Goal: Information Seeking & Learning: Learn about a topic

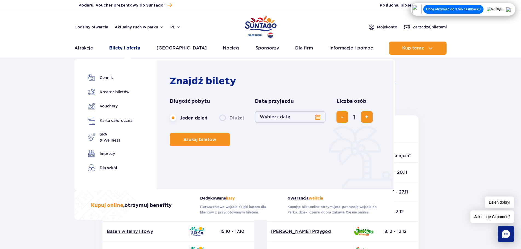
click at [128, 48] on link "Bilety i oferta" at bounding box center [124, 48] width 31 height 13
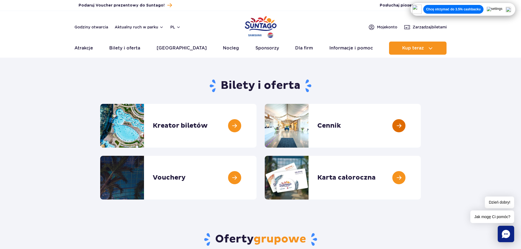
click at [421, 123] on link at bounding box center [421, 126] width 0 height 44
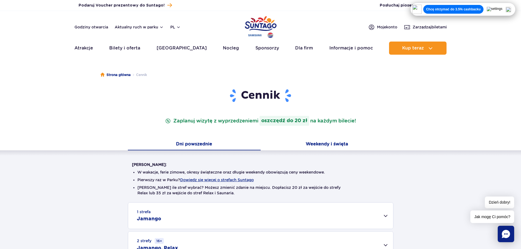
click at [337, 143] on button "Weekendy i święta" at bounding box center [326, 144] width 133 height 11
click at [177, 144] on button "Dni powszednie" at bounding box center [194, 144] width 133 height 11
click at [300, 140] on button "Weekendy i święta" at bounding box center [326, 144] width 133 height 11
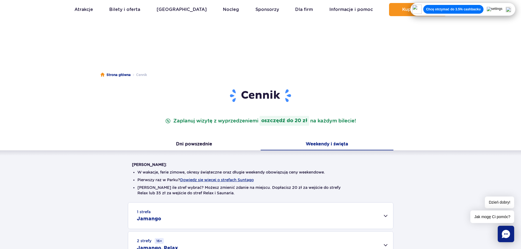
scroll to position [82, 0]
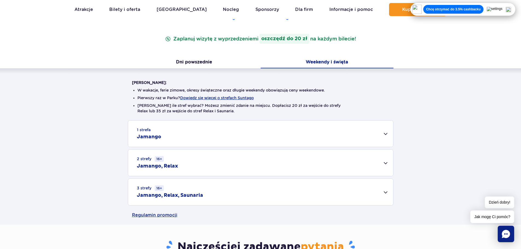
click at [252, 159] on div "2 strefy 16+ Jamango, Relax" at bounding box center [260, 163] width 265 height 27
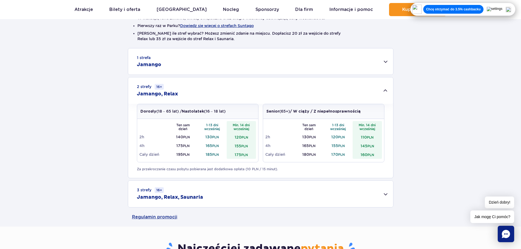
scroll to position [164, 0]
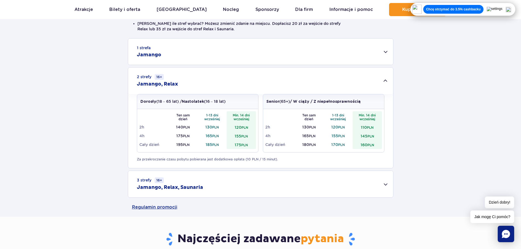
click at [235, 182] on div "3 strefy 16+ Jamango, Relax, Saunaria" at bounding box center [260, 184] width 265 height 27
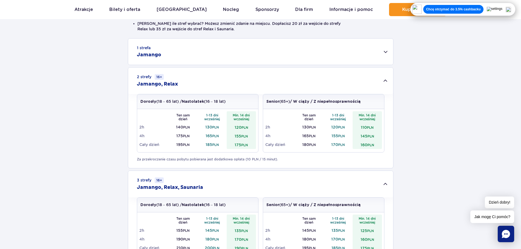
click at [171, 52] on div "1 strefa Jamango" at bounding box center [260, 52] width 265 height 26
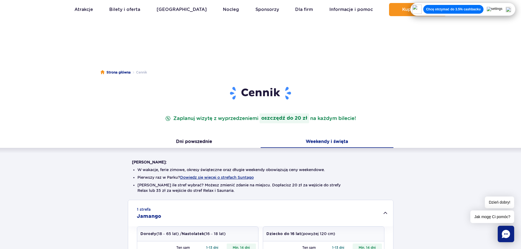
scroll to position [0, 0]
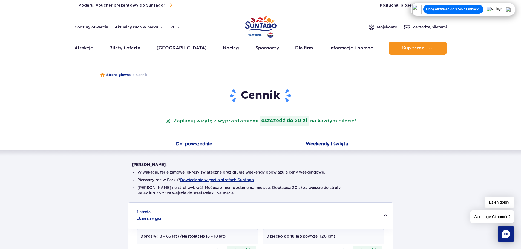
click at [202, 147] on button "Dni powszednie" at bounding box center [194, 144] width 133 height 11
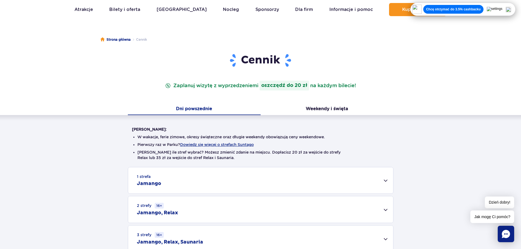
scroll to position [109, 0]
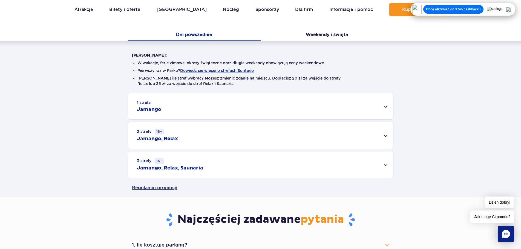
click at [202, 106] on div "1 strefa Jamango" at bounding box center [260, 106] width 265 height 26
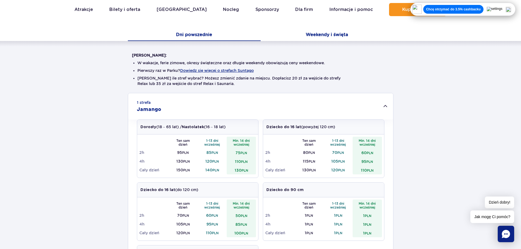
click at [320, 37] on button "Weekendy i święta" at bounding box center [326, 35] width 133 height 11
click at [205, 31] on button "Dni powszednie" at bounding box center [194, 35] width 133 height 11
click at [326, 32] on button "Weekendy i święta" at bounding box center [326, 35] width 133 height 11
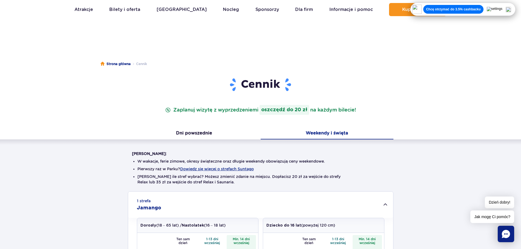
scroll to position [0, 0]
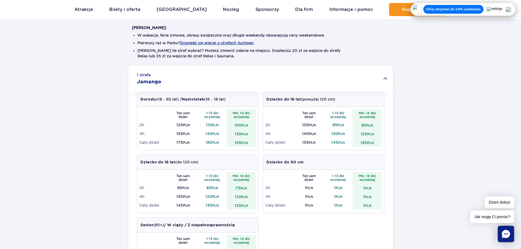
scroll to position [137, 0]
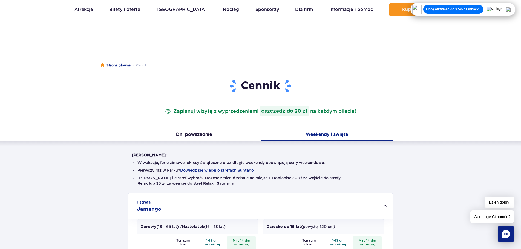
scroll to position [0, 0]
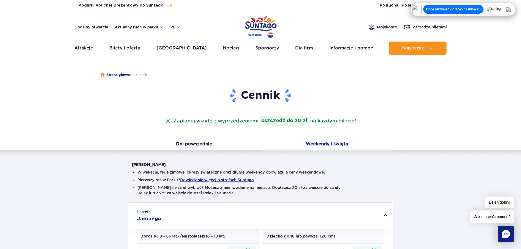
click at [192, 48] on ul "Aktualny ruch w parku Atrakcje Zjeżdżalnie Aster Rainbow Narval Więcej Baseny B…" at bounding box center [260, 48] width 372 height 13
click at [182, 47] on link "[GEOGRAPHIC_DATA]" at bounding box center [181, 48] width 50 height 13
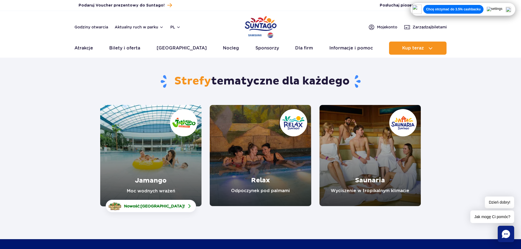
click at [171, 138] on link "Jamango" at bounding box center [150, 156] width 101 height 102
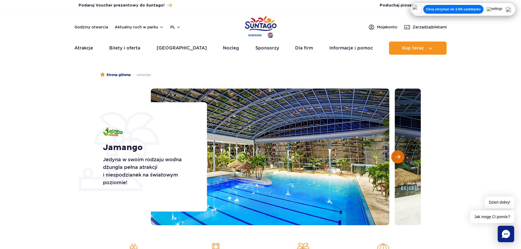
click at [397, 155] on span "Następny slajd" at bounding box center [397, 157] width 5 height 5
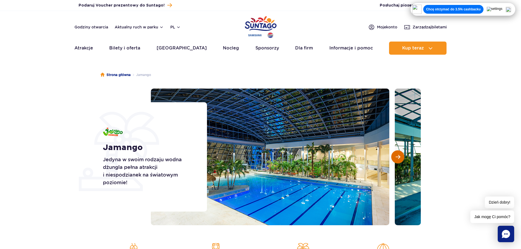
click at [397, 155] on span "Następny slajd" at bounding box center [397, 157] width 5 height 5
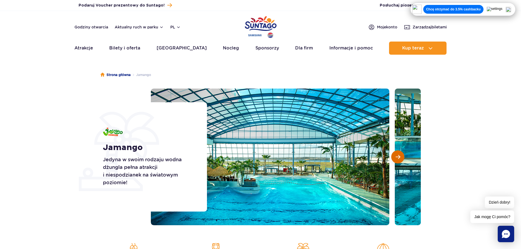
click at [397, 155] on span "Następny slajd" at bounding box center [397, 157] width 5 height 5
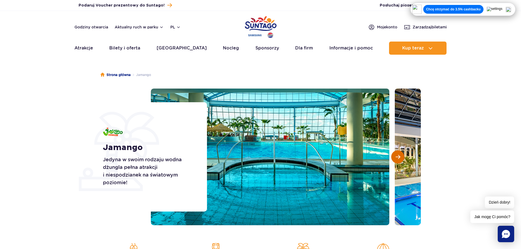
click at [397, 155] on span "Następny slajd" at bounding box center [397, 157] width 5 height 5
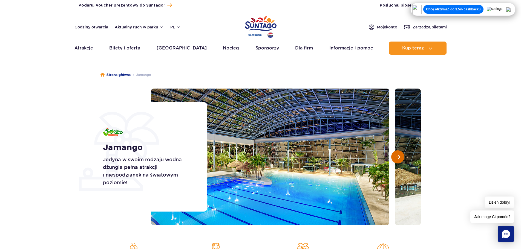
click at [397, 155] on span "Następny slajd" at bounding box center [397, 157] width 5 height 5
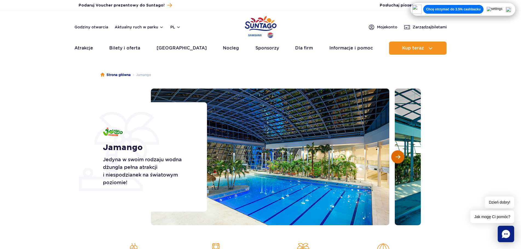
click at [397, 155] on span "Następny slajd" at bounding box center [397, 157] width 5 height 5
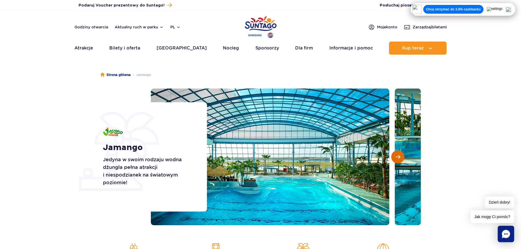
click at [397, 155] on span "Następny slajd" at bounding box center [397, 157] width 5 height 5
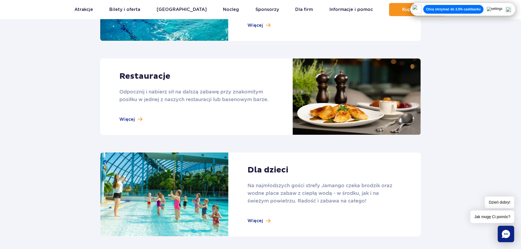
scroll to position [657, 0]
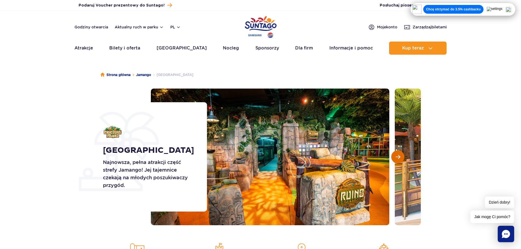
click at [397, 158] on span "Następny slajd" at bounding box center [397, 157] width 5 height 5
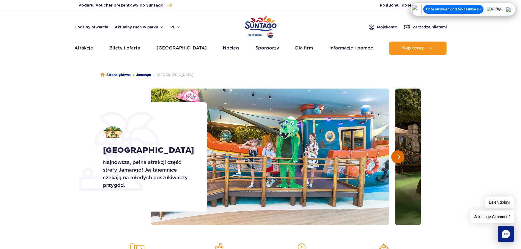
click at [397, 158] on span "Następny slajd" at bounding box center [397, 157] width 5 height 5
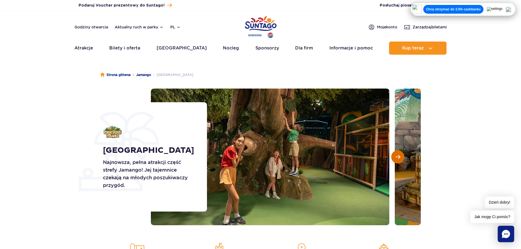
click at [397, 158] on span "Następny slajd" at bounding box center [397, 157] width 5 height 5
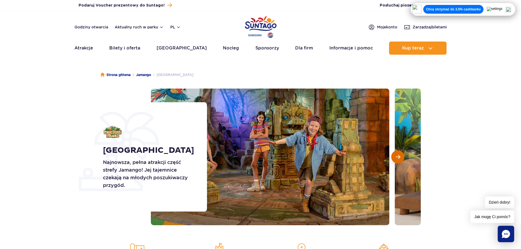
click at [397, 158] on span "Następny slajd" at bounding box center [397, 157] width 5 height 5
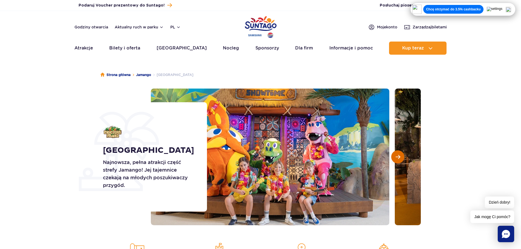
click at [397, 158] on span "Następny slajd" at bounding box center [397, 157] width 5 height 5
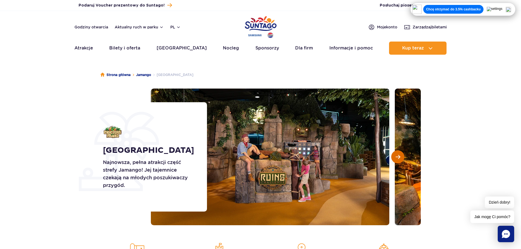
click at [397, 158] on span "Następny slajd" at bounding box center [397, 157] width 5 height 5
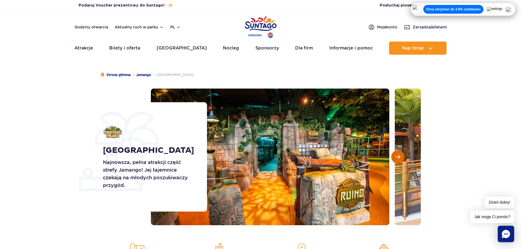
click at [397, 158] on span "Następny slajd" at bounding box center [397, 157] width 5 height 5
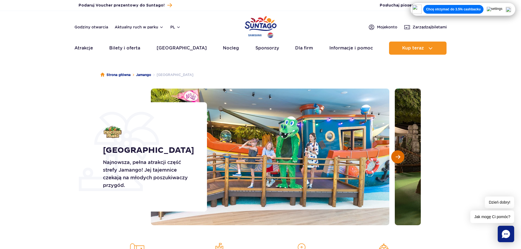
click at [397, 158] on span "Następny slajd" at bounding box center [397, 157] width 5 height 5
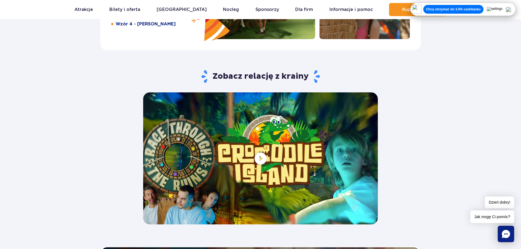
scroll to position [1122, 0]
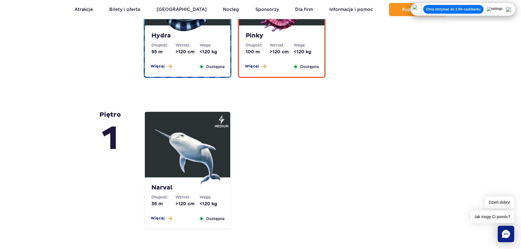
scroll to position [1094, 0]
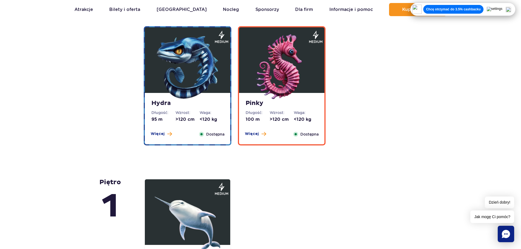
click at [289, 76] on img at bounding box center [282, 67] width 66 height 66
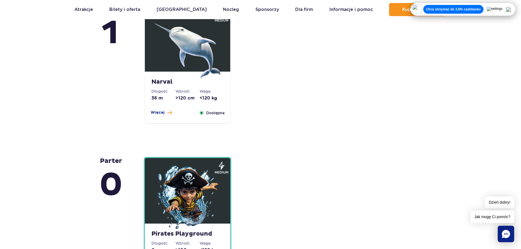
click at [198, 191] on img at bounding box center [188, 198] width 66 height 66
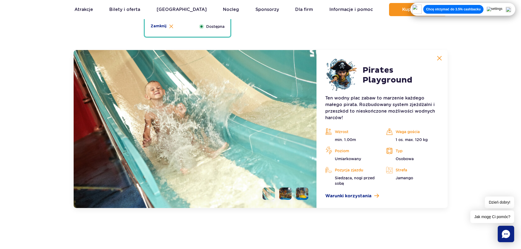
scroll to position [1524, 0]
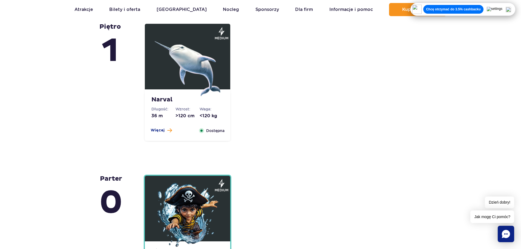
click at [188, 81] on img at bounding box center [188, 64] width 66 height 66
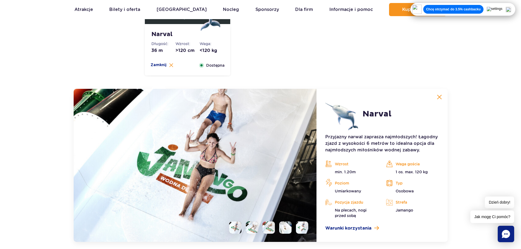
scroll to position [1372, 0]
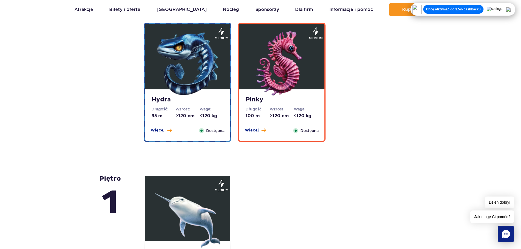
click at [221, 92] on div "Hydra Długość: 95 m Wzrost: >120 cm Waga: <120 kg Więcej Zamknij Dostępna" at bounding box center [187, 114] width 85 height 51
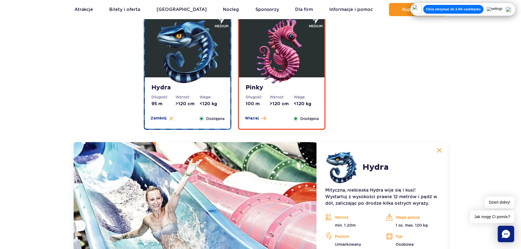
click at [284, 77] on img at bounding box center [282, 52] width 66 height 66
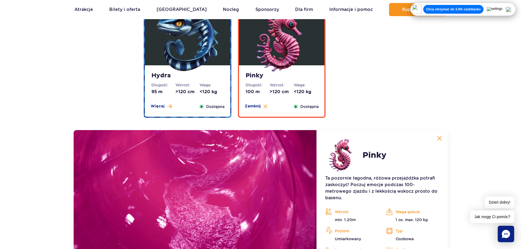
scroll to position [1165, 0]
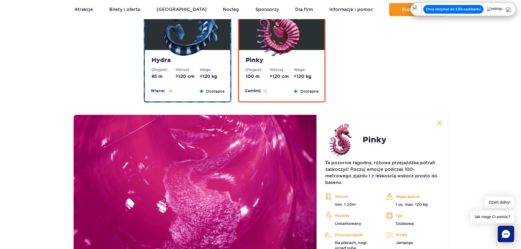
click at [213, 78] on dd "<120 kg" at bounding box center [211, 77] width 24 height 6
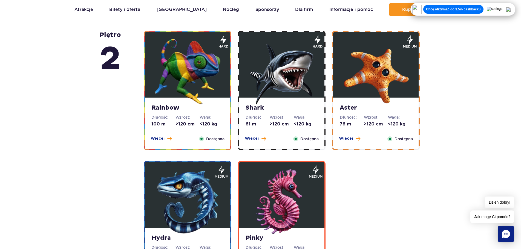
scroll to position [946, 0]
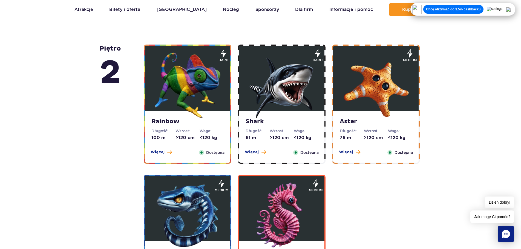
click at [201, 89] on img at bounding box center [188, 86] width 66 height 66
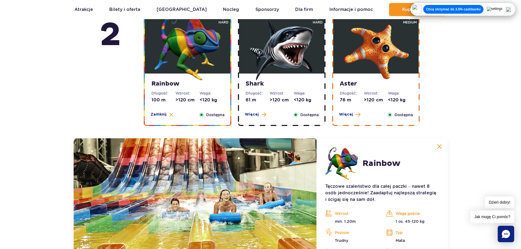
scroll to position [980, 0]
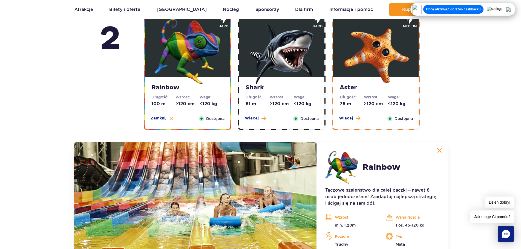
click at [290, 38] on img at bounding box center [282, 52] width 66 height 66
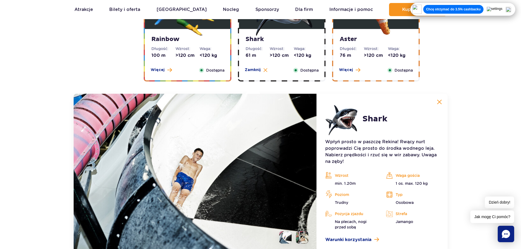
scroll to position [1007, 0]
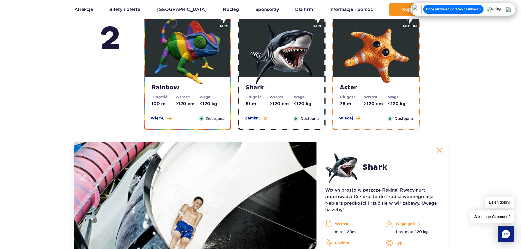
click at [220, 58] on figure at bounding box center [187, 45] width 85 height 66
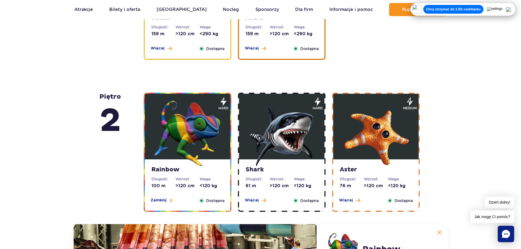
click at [375, 108] on img at bounding box center [376, 134] width 66 height 66
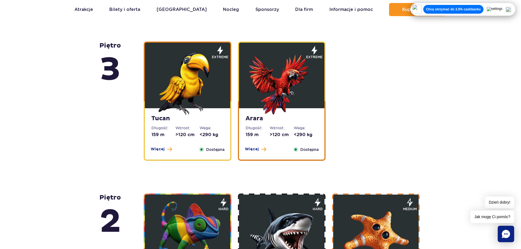
scroll to position [761, 0]
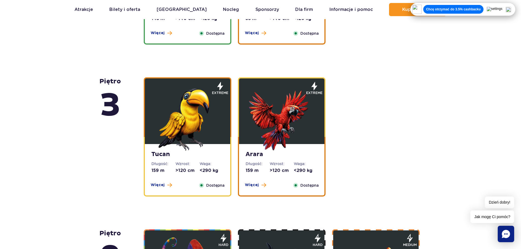
click at [292, 112] on img at bounding box center [282, 118] width 66 height 66
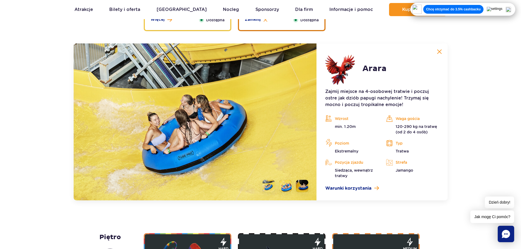
scroll to position [937, 0]
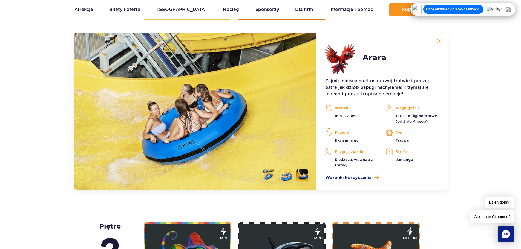
click at [281, 176] on li at bounding box center [285, 175] width 12 height 12
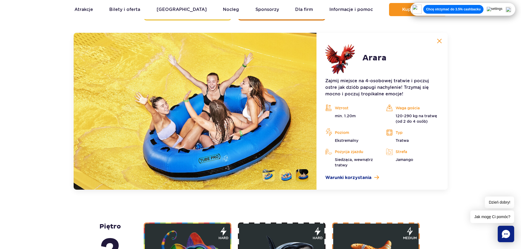
click at [300, 178] on li at bounding box center [302, 175] width 12 height 12
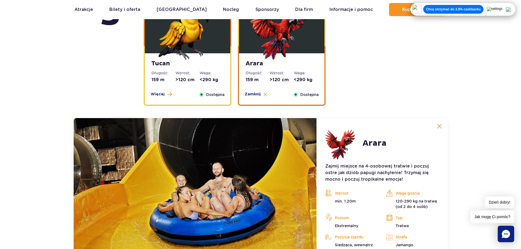
scroll to position [882, 0]
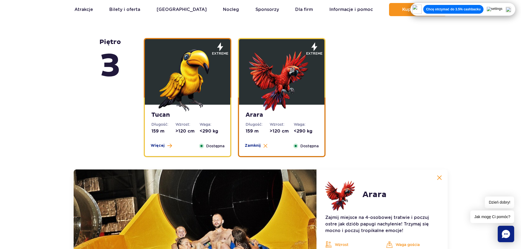
click at [204, 63] on img at bounding box center [188, 79] width 66 height 66
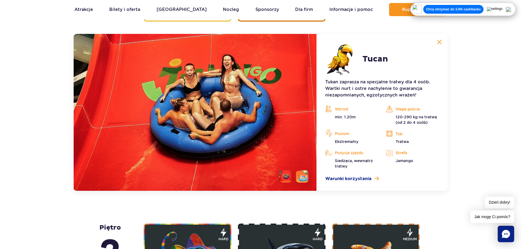
scroll to position [937, 0]
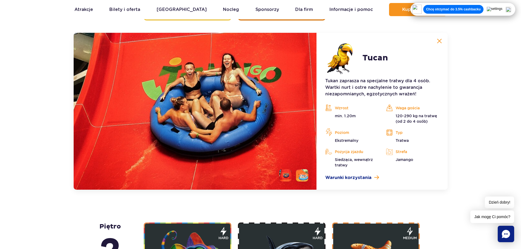
click at [304, 174] on li at bounding box center [302, 175] width 12 height 12
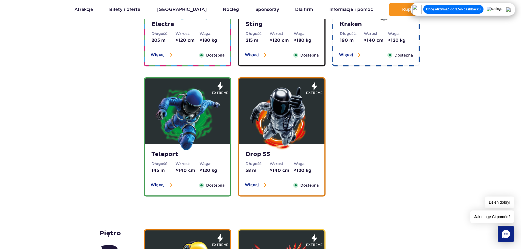
click at [209, 122] on img at bounding box center [188, 118] width 66 height 66
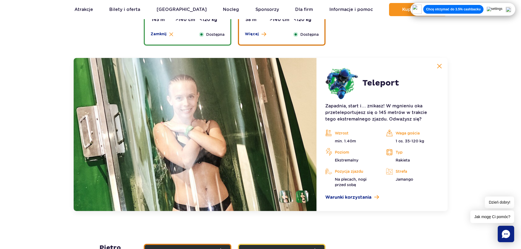
scroll to position [730, 0]
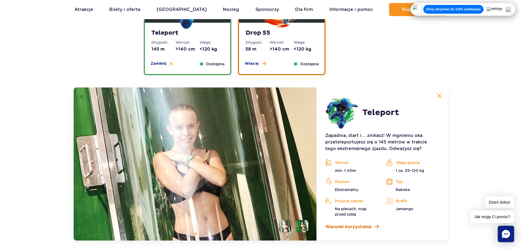
click at [362, 225] on span "Warunki korzystania" at bounding box center [348, 227] width 46 height 7
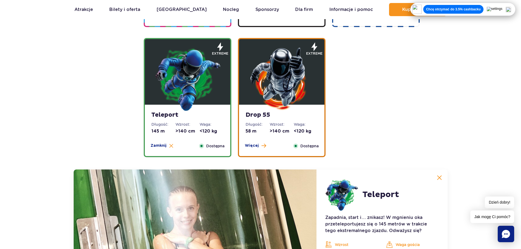
click at [275, 74] on img at bounding box center [282, 79] width 66 height 66
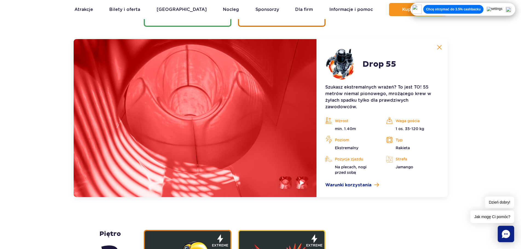
scroll to position [785, 0]
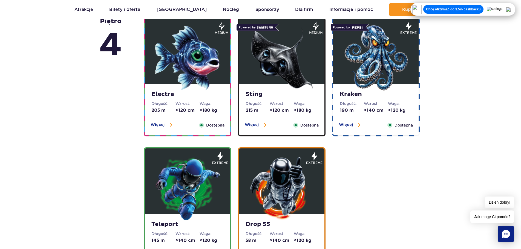
click at [217, 85] on img at bounding box center [188, 58] width 66 height 66
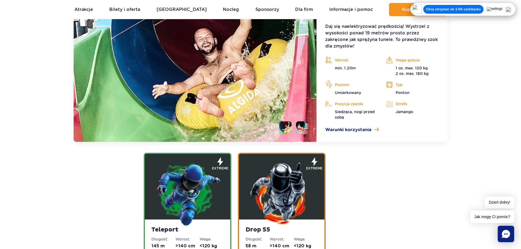
scroll to position [709, 0]
click at [288, 123] on li at bounding box center [285, 127] width 12 height 12
click at [301, 127] on li at bounding box center [302, 127] width 12 height 12
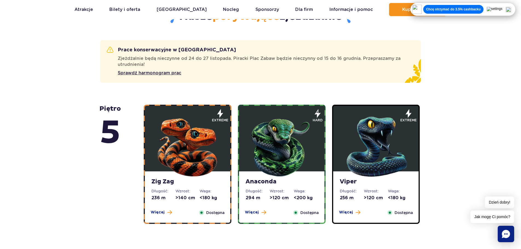
click at [185, 144] on img at bounding box center [188, 146] width 66 height 66
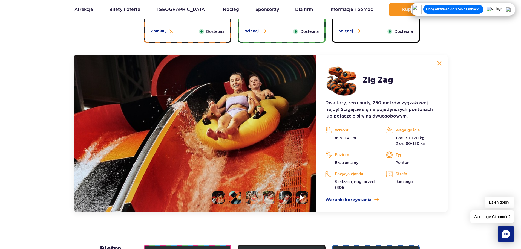
scroll to position [503, 0]
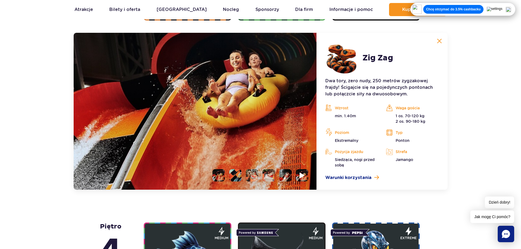
click at [302, 172] on li at bounding box center [302, 175] width 12 height 12
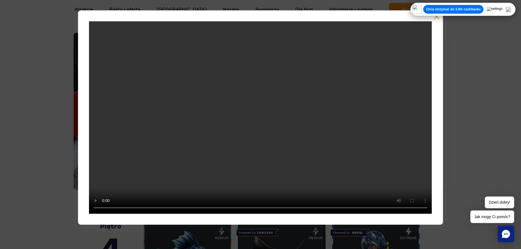
click at [511, 9] on img at bounding box center [507, 9] width 5 height 5
click at [433, 16] on div at bounding box center [260, 117] width 364 height 214
click at [437, 18] on button "button" at bounding box center [436, 16] width 5 height 5
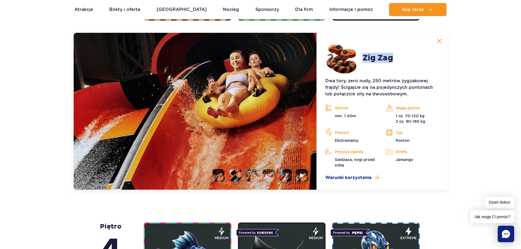
drag, startPoint x: 397, startPoint y: 56, endPoint x: 364, endPoint y: 59, distance: 32.9
click at [364, 59] on article "Zig Zag Dwa tory, zero nudy, 250 metrów zygzakowej frajdy! Ścigajcie się na poj…" at bounding box center [381, 111] width 131 height 157
copy h2 "Zig Zag"
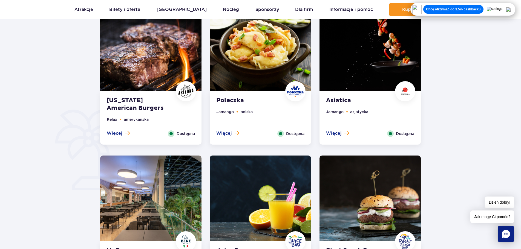
scroll to position [301, 0]
click at [269, 80] on img at bounding box center [260, 48] width 101 height 86
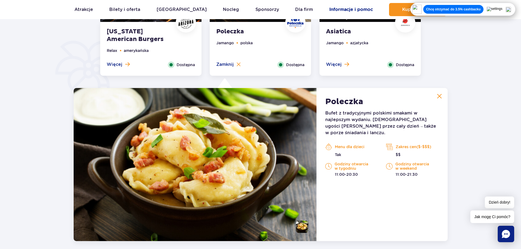
scroll to position [343, 0]
